Goal: Task Accomplishment & Management: Manage account settings

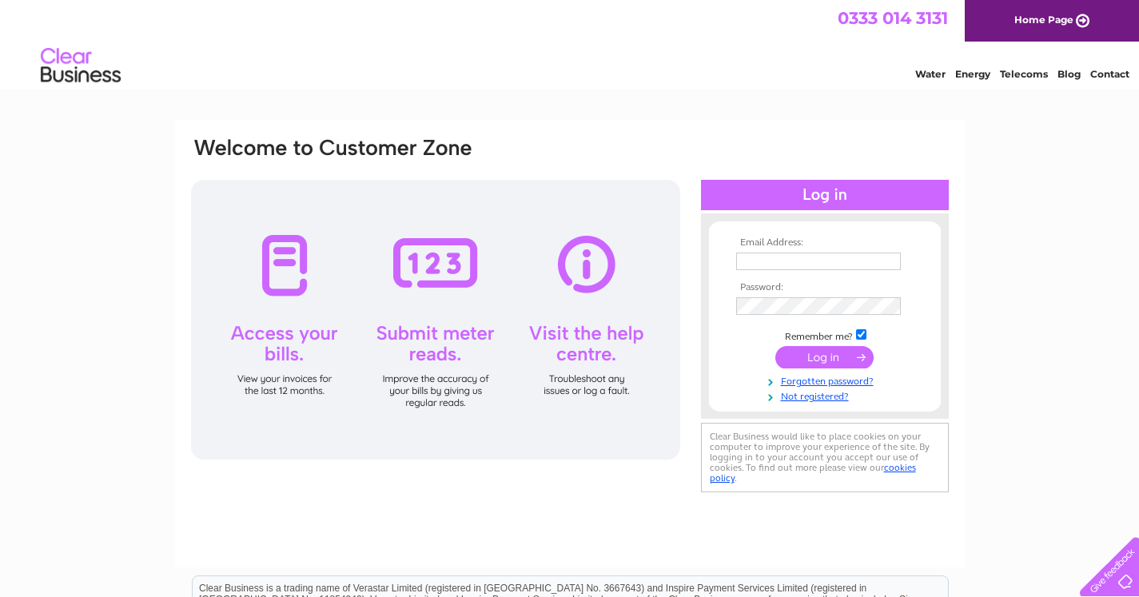
type input "[EMAIL_ADDRESS][DOMAIN_NAME]"
click at [836, 356] on input "submit" at bounding box center [824, 357] width 98 height 22
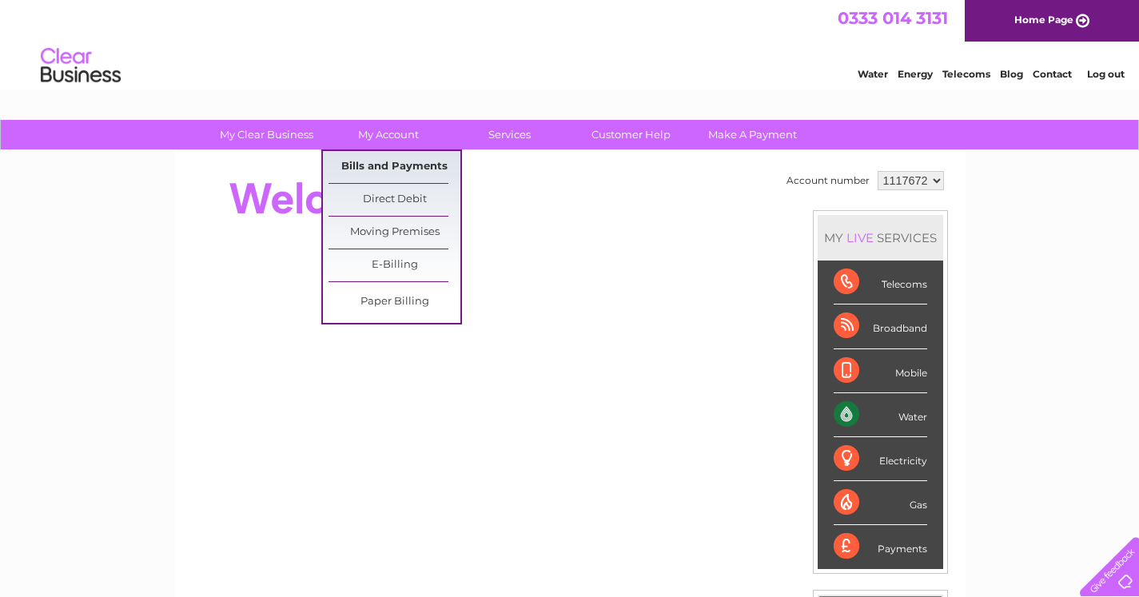
click at [397, 167] on link "Bills and Payments" at bounding box center [394, 167] width 132 height 32
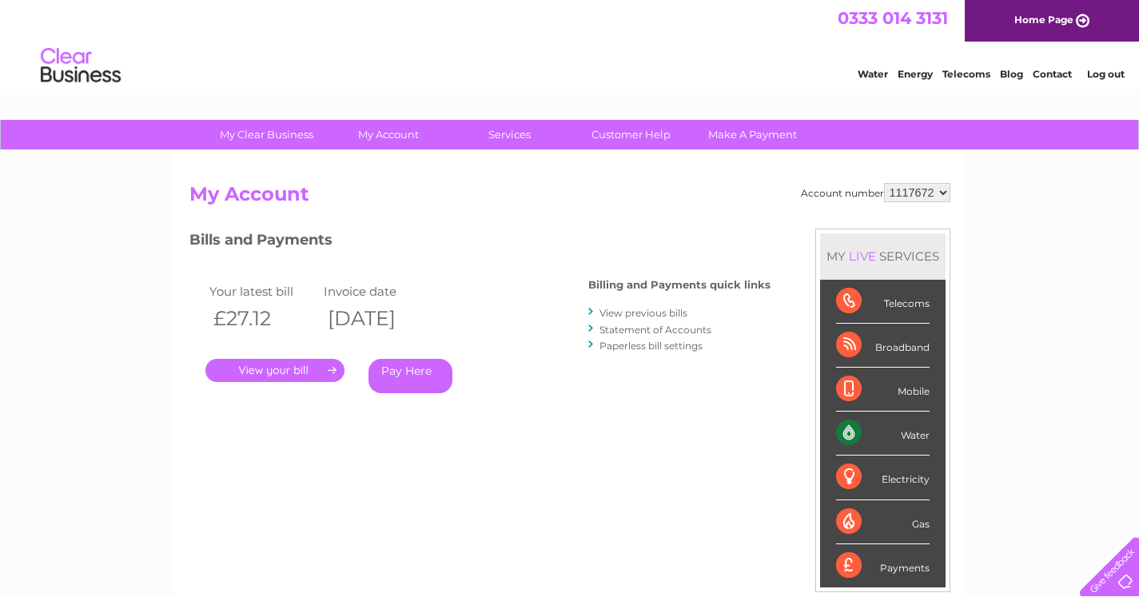
click at [331, 372] on link "." at bounding box center [274, 370] width 139 height 23
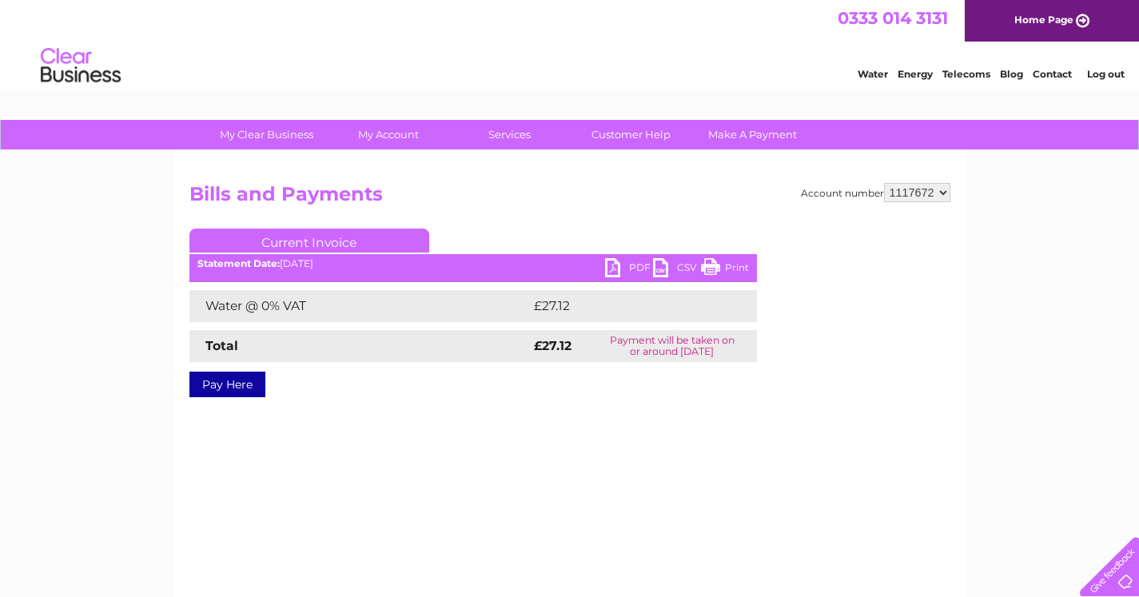
click at [617, 265] on link "PDF" at bounding box center [629, 269] width 48 height 23
